Goal: Book appointment/travel/reservation

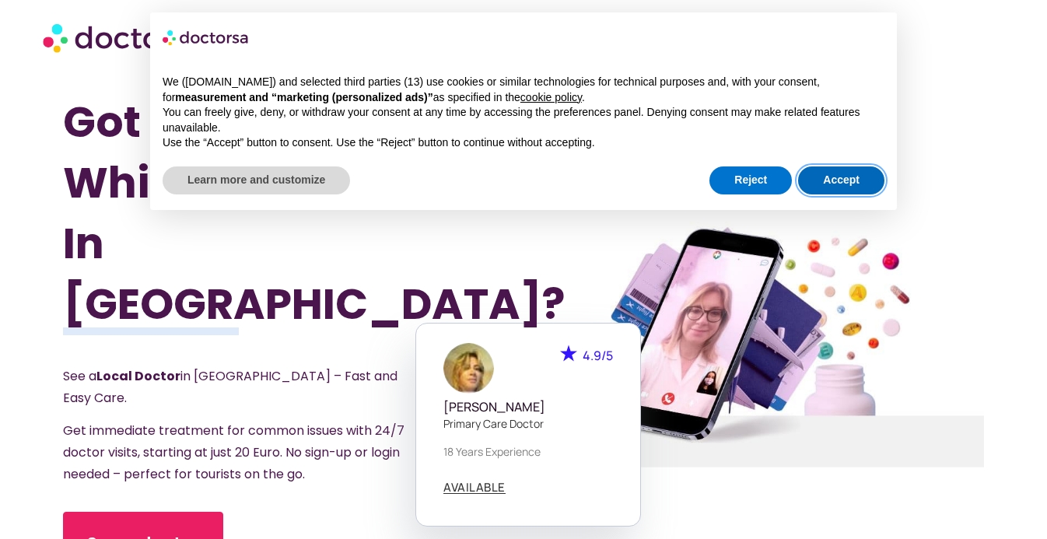
click at [833, 180] on button "Accept" at bounding box center [841, 180] width 86 height 28
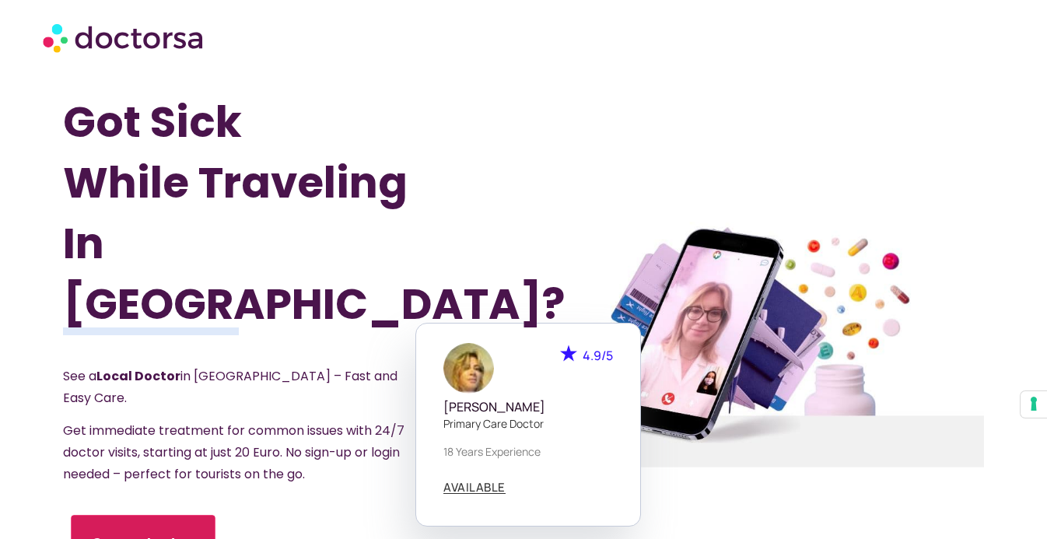
click at [173, 516] on link "See a doctor" at bounding box center [143, 545] width 144 height 59
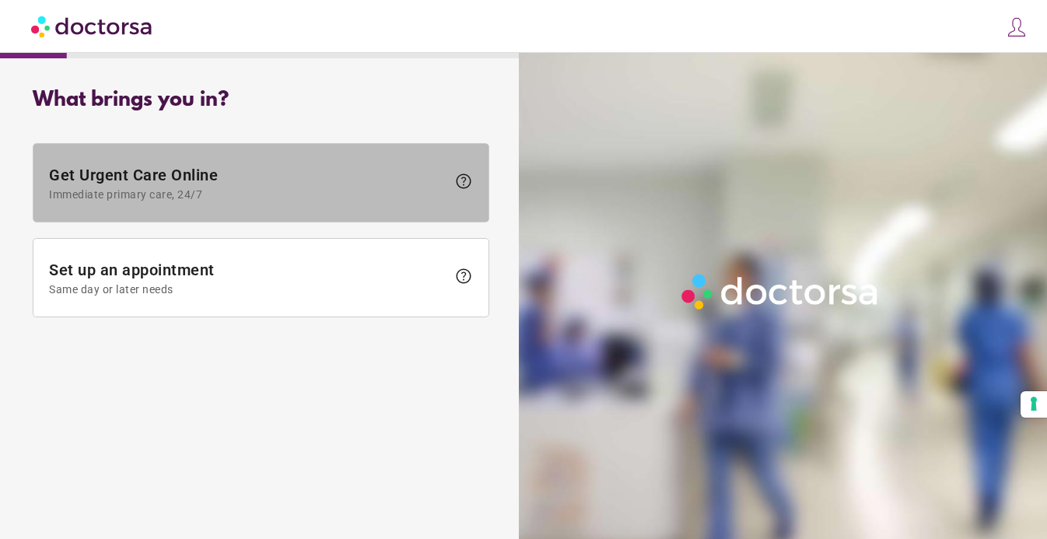
click at [240, 198] on span "Immediate primary care, 24/7" at bounding box center [247, 194] width 397 height 12
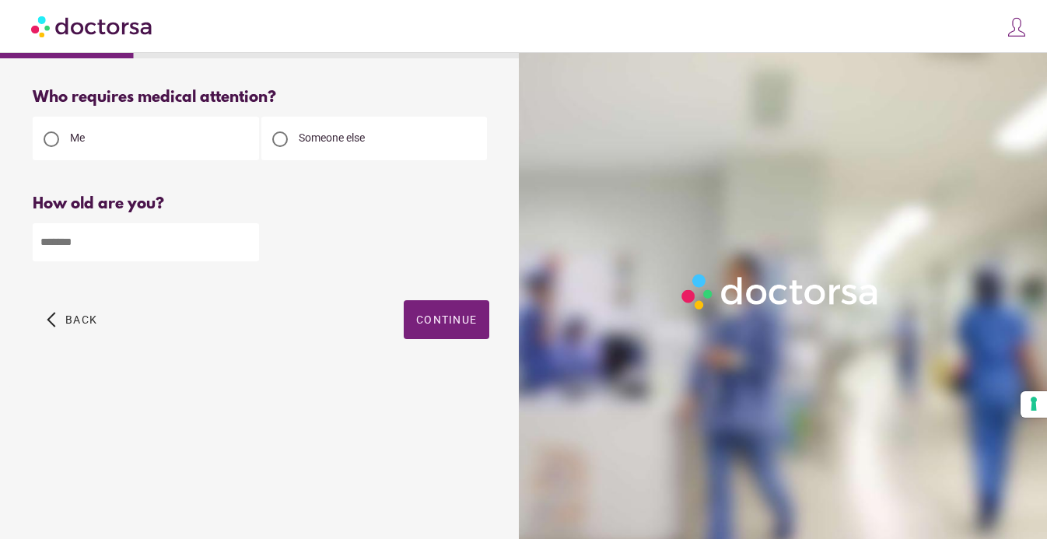
click at [202, 246] on input "number" at bounding box center [146, 242] width 226 height 38
